Goal: Task Accomplishment & Management: Use online tool/utility

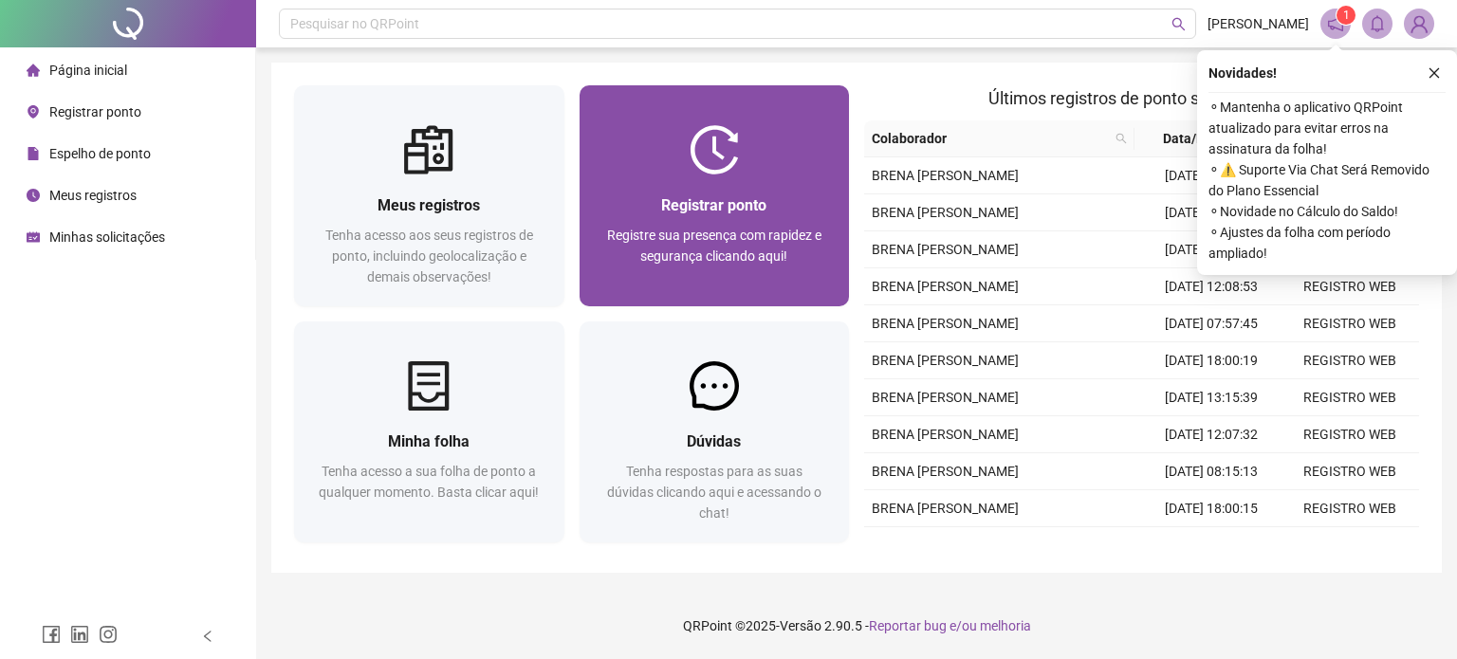
click at [759, 268] on div "Registre sua presença com rapidez e segurança clicando aqui!" at bounding box center [714, 256] width 225 height 63
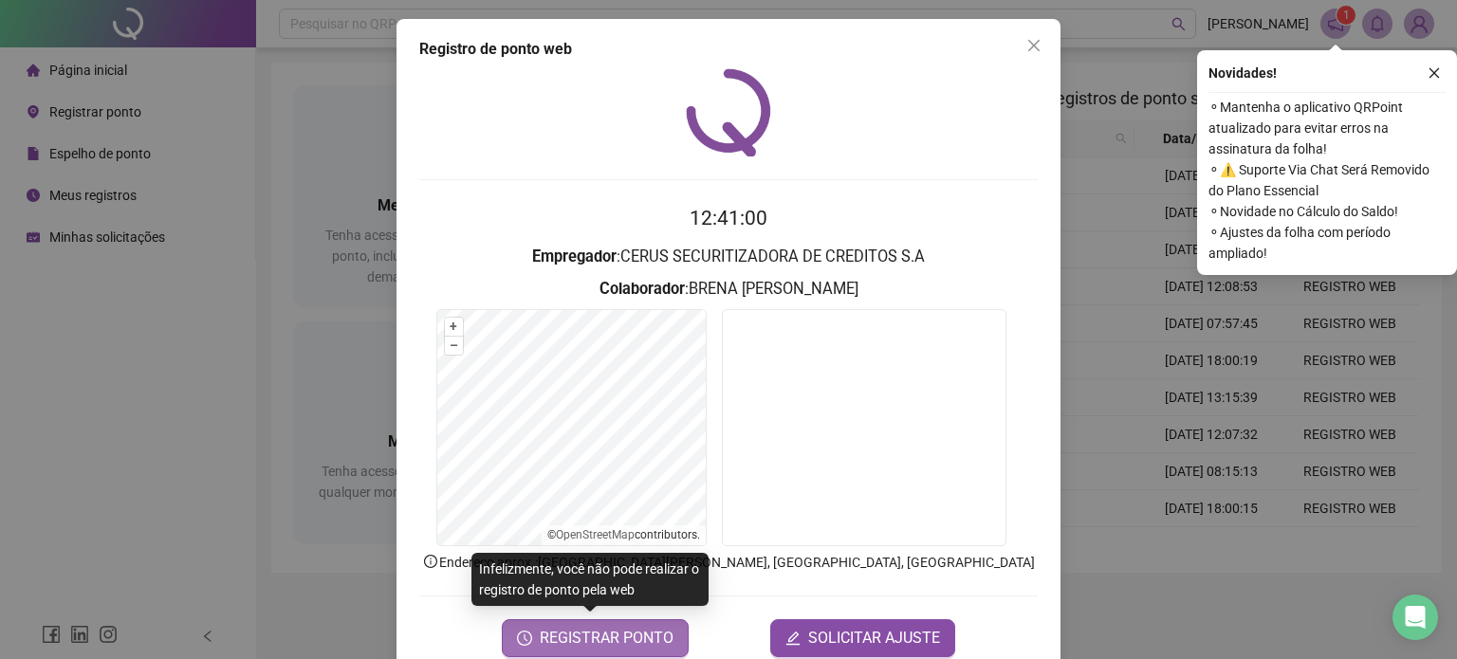
click at [633, 639] on span "REGISTRAR PONTO" at bounding box center [607, 638] width 134 height 23
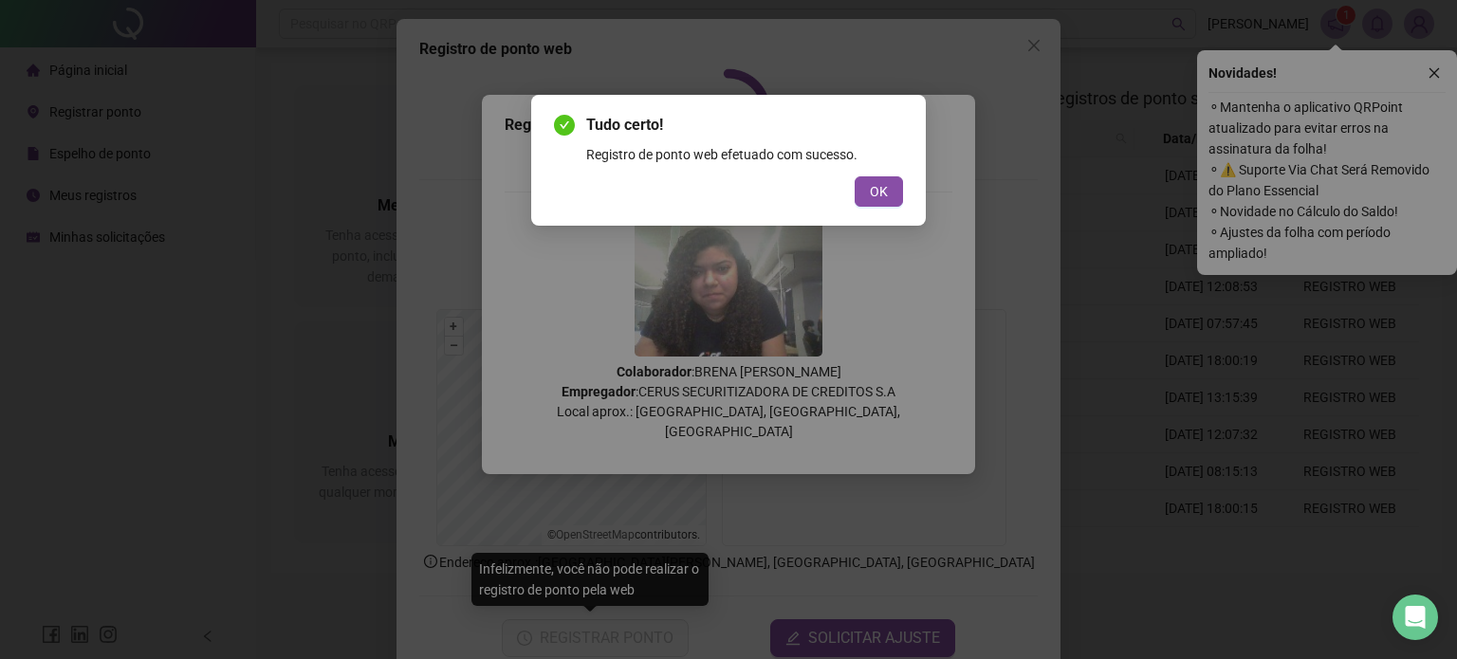
click at [905, 183] on div "Tudo certo! Registro de ponto web efetuado com sucesso. OK" at bounding box center [728, 160] width 395 height 131
drag, startPoint x: 884, startPoint y: 191, endPoint x: 948, endPoint y: 106, distance: 105.7
click at [884, 188] on span "OK" at bounding box center [879, 191] width 18 height 21
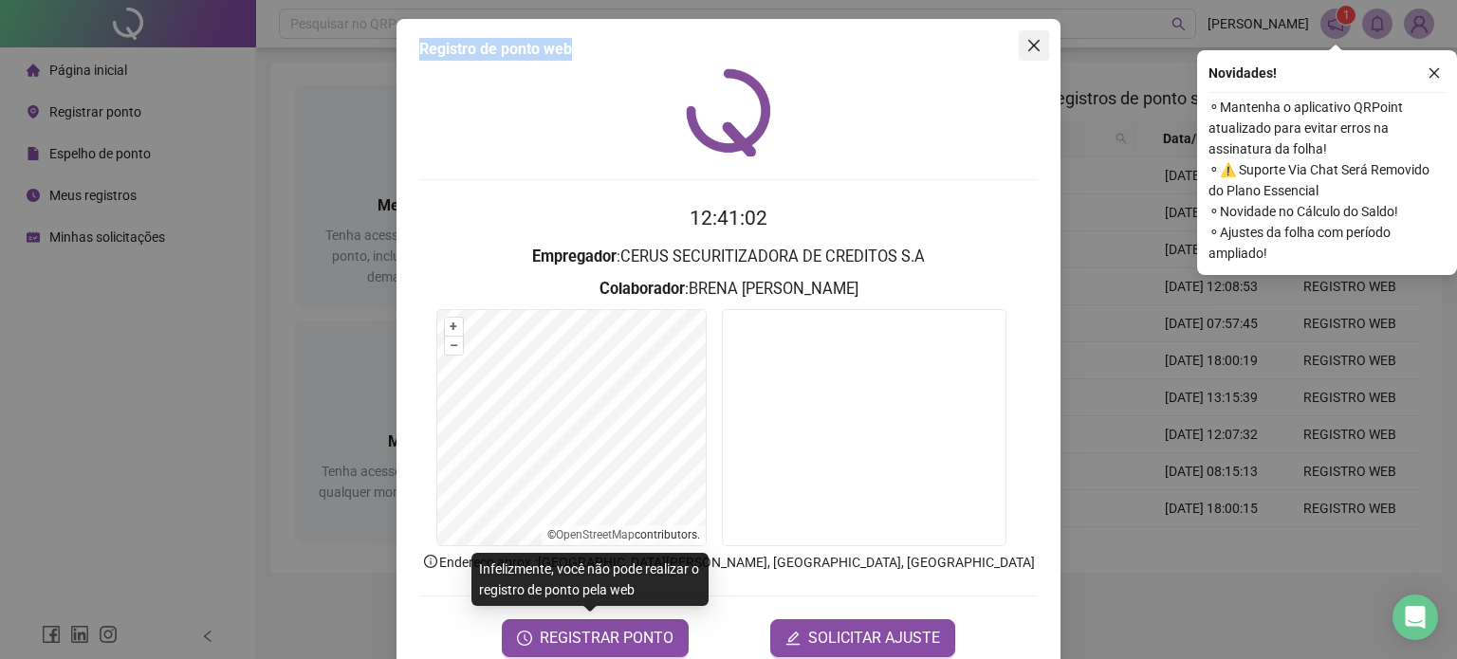
click at [1013, 46] on div "Registro de ponto web 12:41:02 Empregador : CERUS SECURITIZADORA DE CREDITOS S.…" at bounding box center [728, 347] width 664 height 657
click at [1019, 46] on span "Close" at bounding box center [1034, 45] width 30 height 15
